Goal: Task Accomplishment & Management: Manage account settings

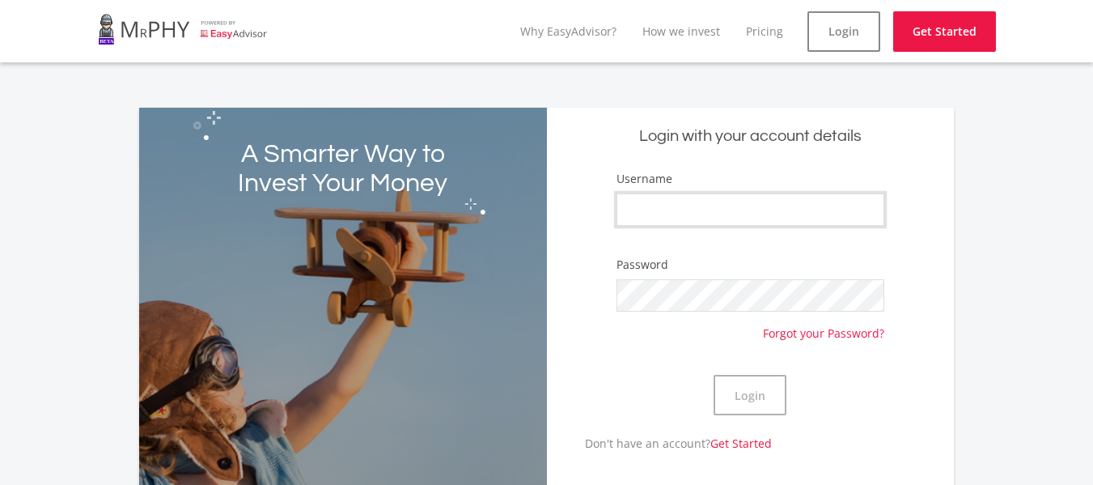
drag, startPoint x: 0, startPoint y: 0, endPoint x: 735, endPoint y: 204, distance: 762.3
click at [735, 204] on input "Username" at bounding box center [750, 209] width 269 height 32
click at [676, 206] on input "Username" at bounding box center [750, 209] width 269 height 32
click at [713, 375] on button "Login" at bounding box center [749, 395] width 73 height 40
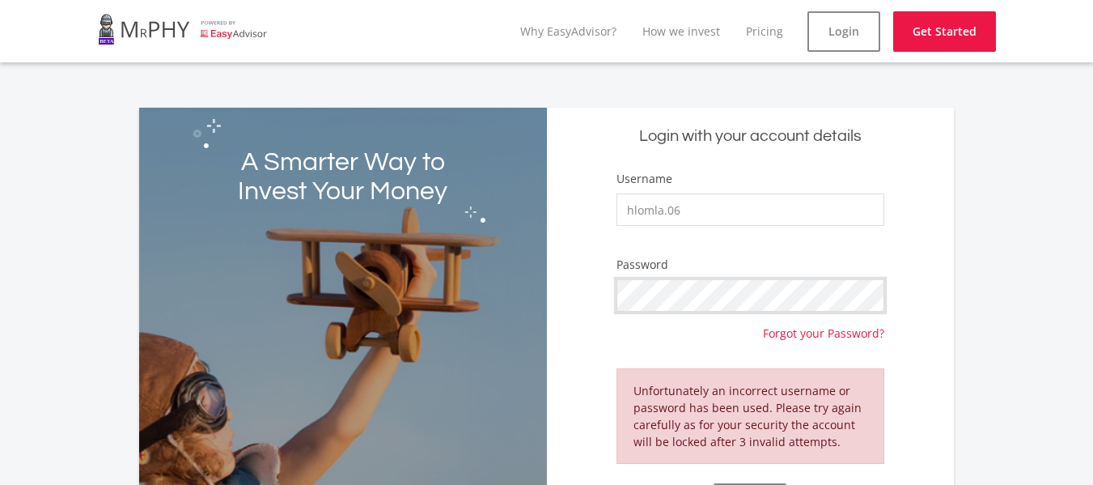
click at [547, 311] on div "Login with your account details Username hlomla.06 Password Forgot your Passwor…" at bounding box center [751, 340] width 408 height 465
click at [667, 215] on input "hlomla.06" at bounding box center [750, 209] width 269 height 32
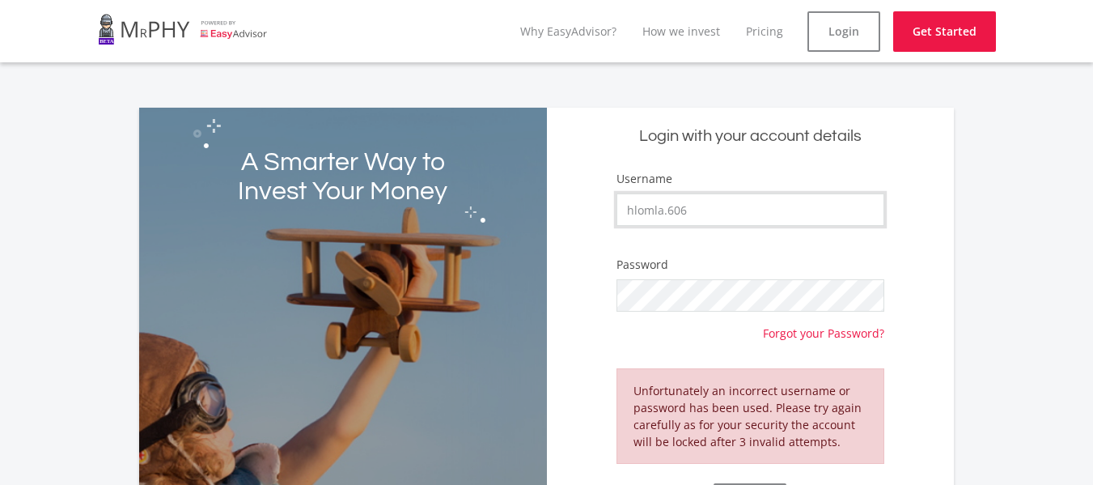
click at [692, 208] on input "hlomla.606" at bounding box center [750, 209] width 269 height 32
click at [665, 218] on input "hlomla.6" at bounding box center [750, 209] width 269 height 32
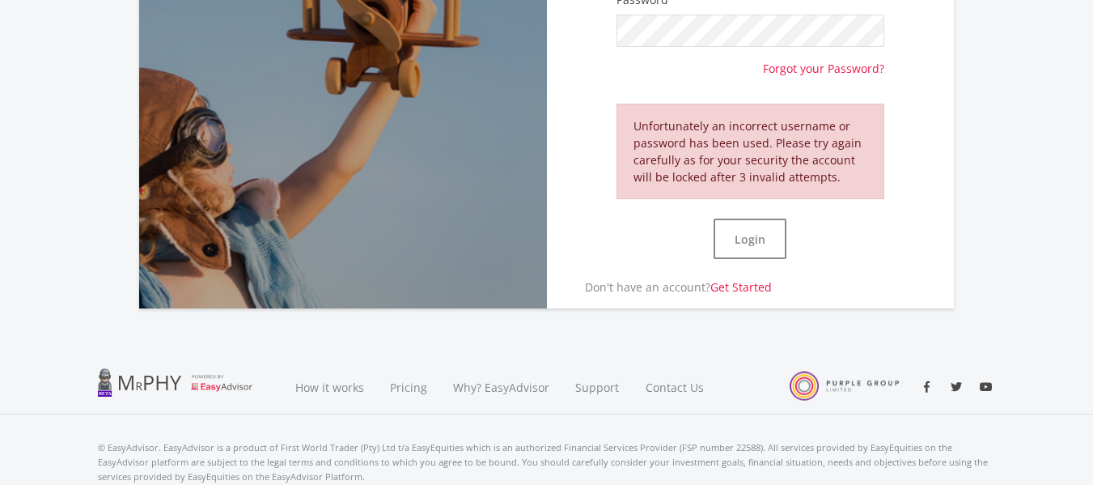
scroll to position [324, 0]
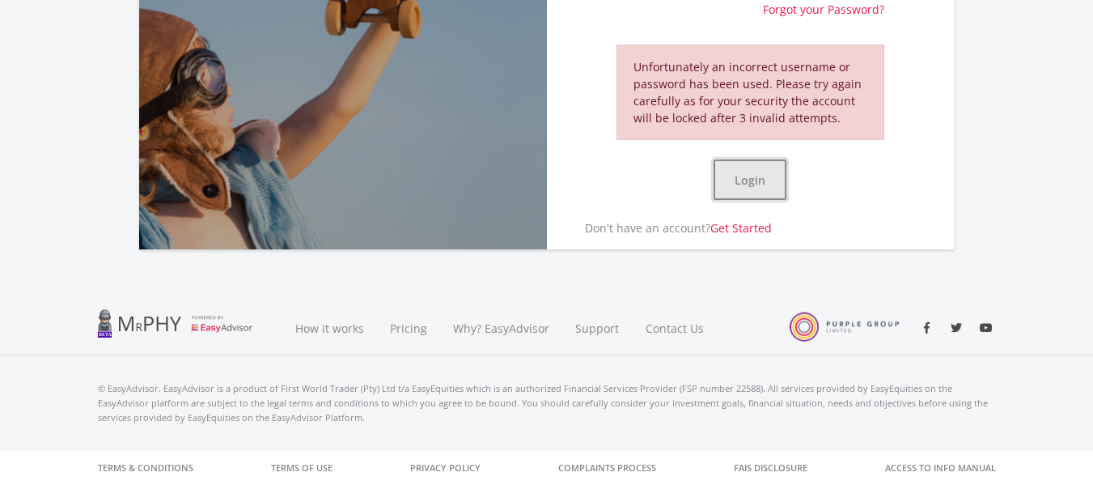
click at [752, 182] on button "Login" at bounding box center [749, 179] width 73 height 40
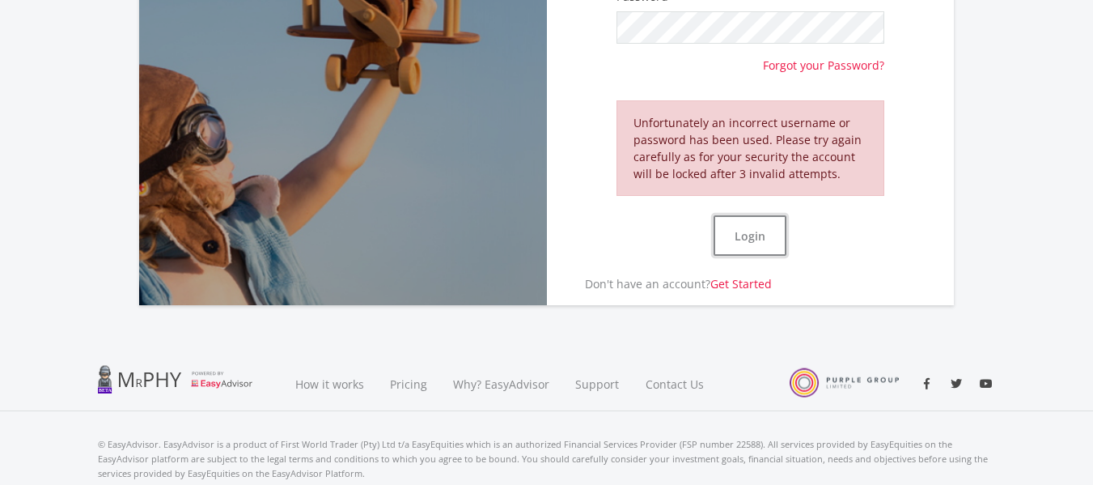
scroll to position [0, 0]
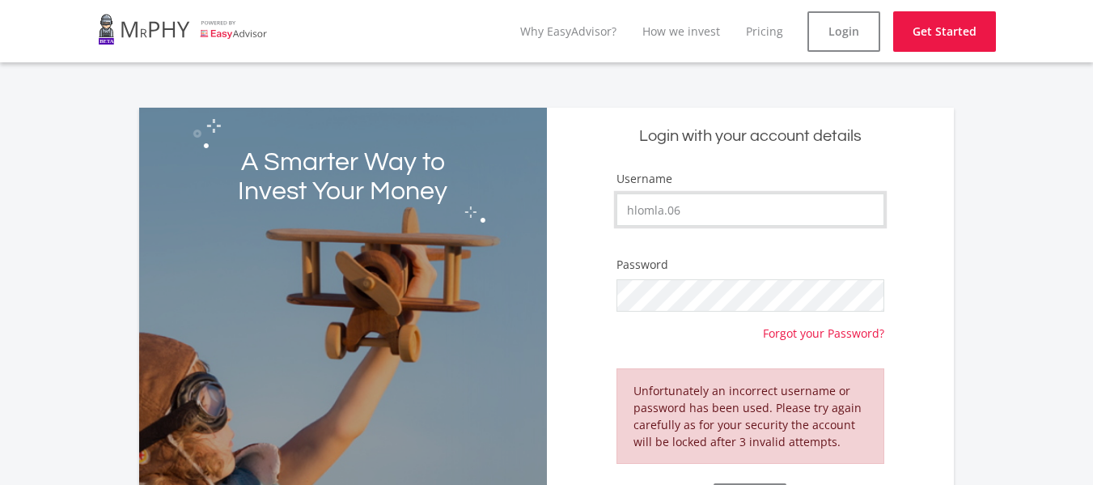
drag, startPoint x: 682, startPoint y: 209, endPoint x: 666, endPoint y: 214, distance: 17.1
click at [666, 214] on input "hlomla.06" at bounding box center [750, 209] width 269 height 32
type input "hlomla06"
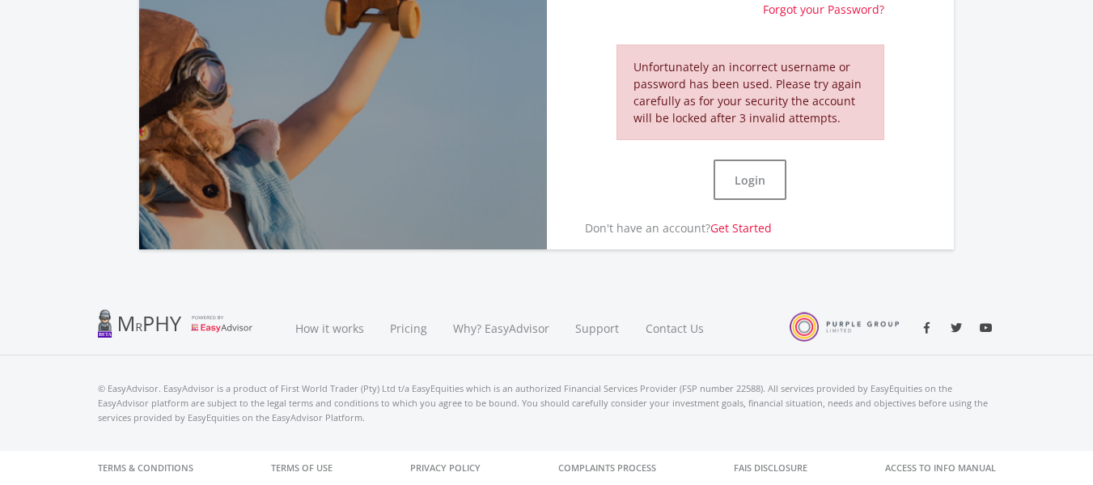
scroll to position [322, 0]
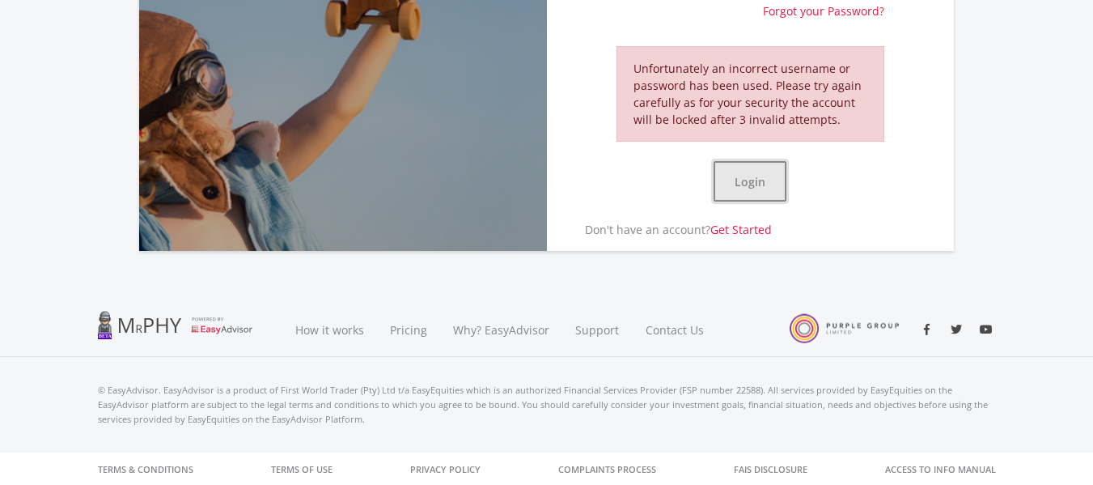
click at [746, 198] on button "Login" at bounding box center [749, 181] width 73 height 40
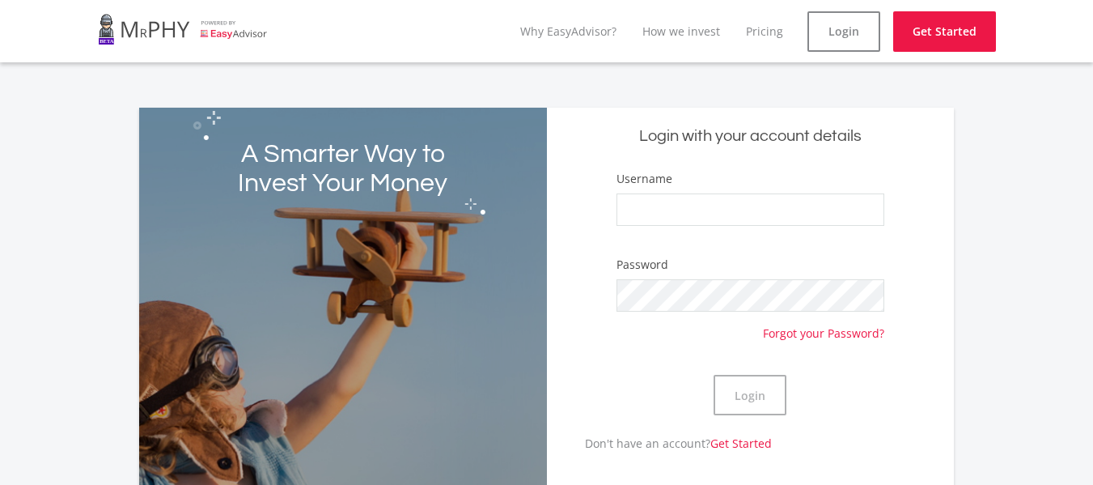
click at [768, 222] on input "Username" at bounding box center [750, 209] width 269 height 32
type input "j"
type input "hlomla06"
click at [713, 375] on button "Login" at bounding box center [749, 395] width 73 height 40
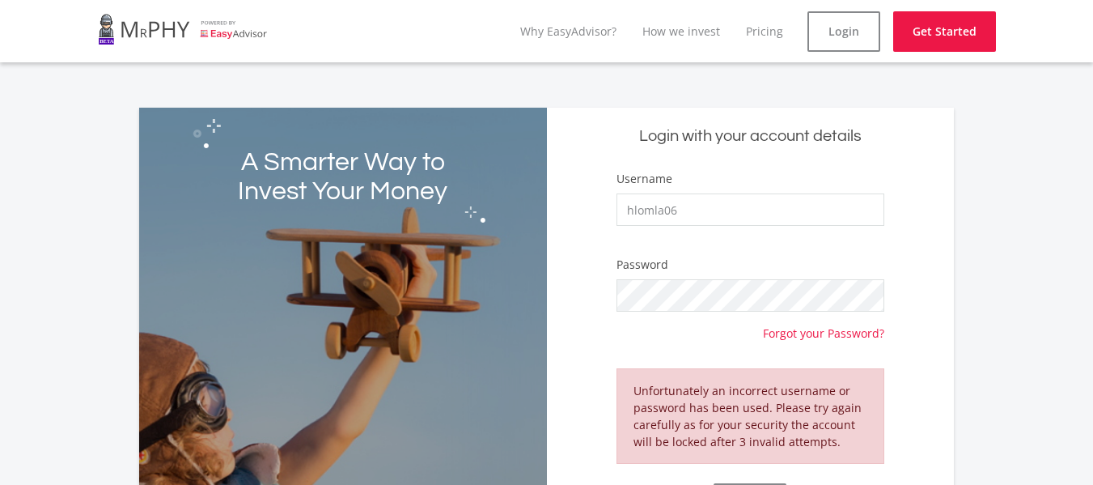
click at [586, 40] on li "Why EasyAdvisor?" at bounding box center [568, 31] width 96 height 40
click at [603, 27] on link "Why EasyAdvisor?" at bounding box center [568, 30] width 96 height 15
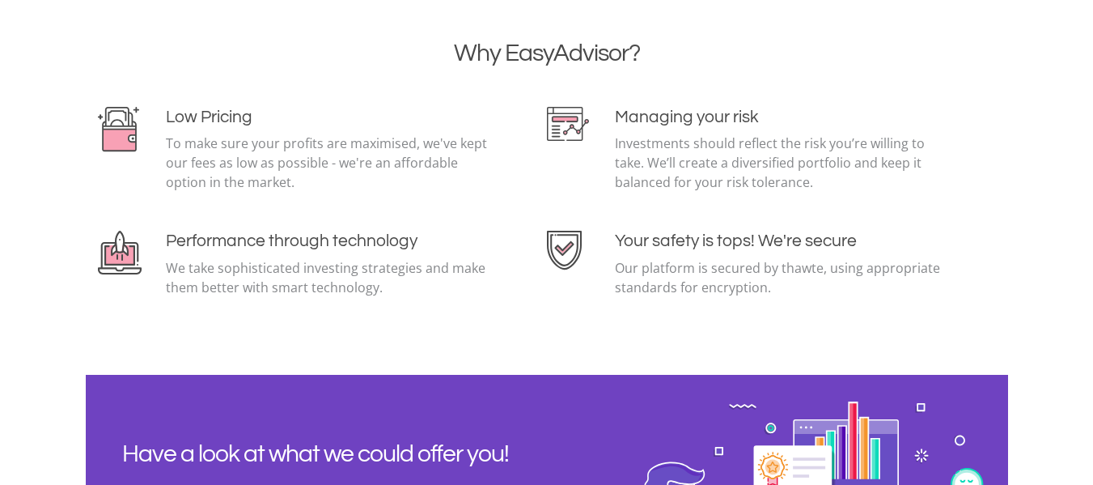
scroll to position [3433, 0]
